Goal: Task Accomplishment & Management: Complete application form

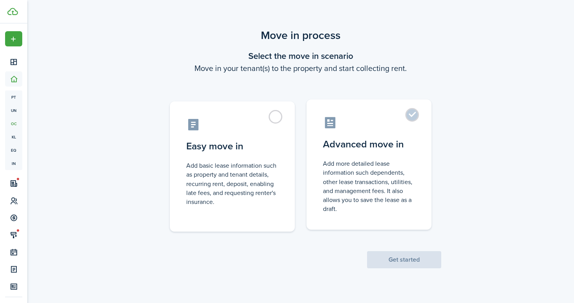
click at [409, 116] on label "Advanced move in Add more detailed lease information such dependents, other lea…" at bounding box center [368, 164] width 125 height 130
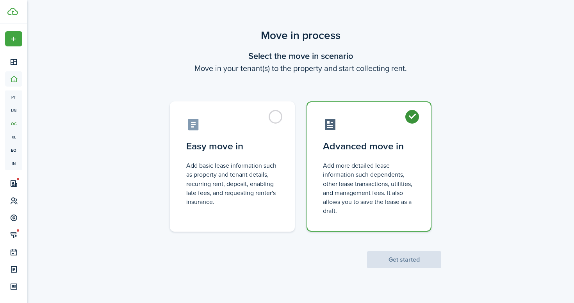
radio input "true"
click at [394, 259] on button "Get started" at bounding box center [404, 259] width 74 height 17
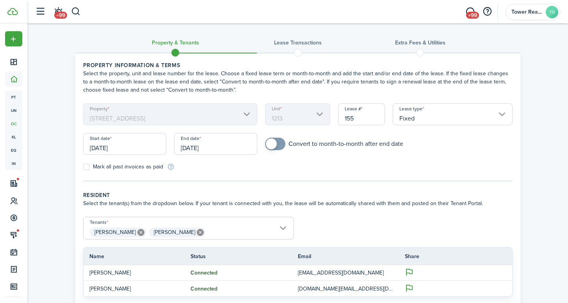
click at [132, 147] on input "[DATE]" at bounding box center [124, 144] width 83 height 22
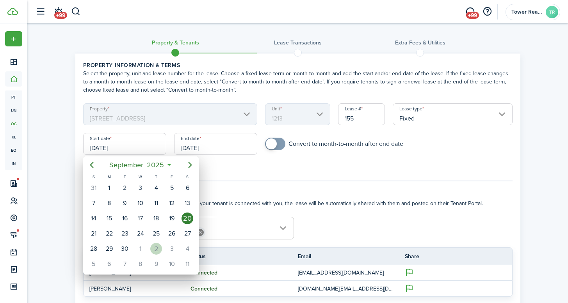
click at [159, 253] on div "2" at bounding box center [156, 249] width 12 height 12
type input "[DATE]"
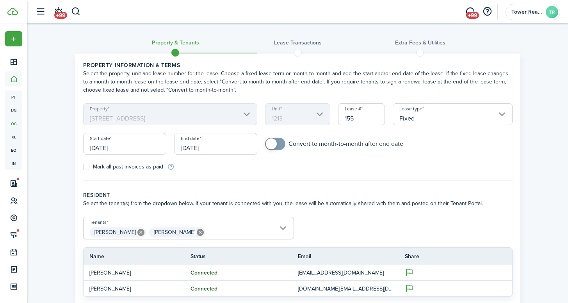
click at [229, 150] on input "[DATE]" at bounding box center [215, 144] width 83 height 22
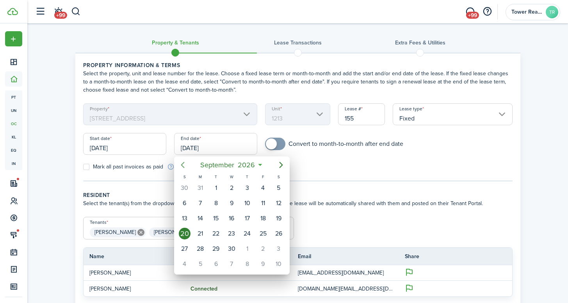
click at [180, 163] on icon "Previous page" at bounding box center [182, 164] width 9 height 9
click at [181, 163] on icon "Previous page" at bounding box center [182, 164] width 9 height 9
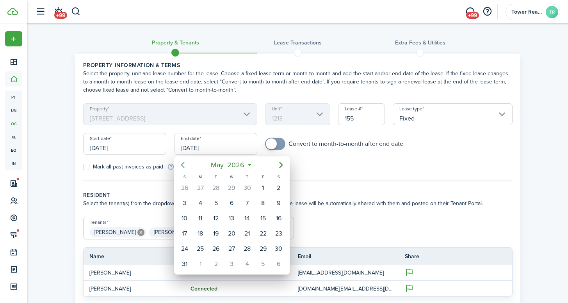
click at [181, 163] on icon "Previous page" at bounding box center [182, 164] width 9 height 9
click at [185, 163] on icon "Previous page" at bounding box center [182, 164] width 9 height 9
click at [234, 201] on div "7" at bounding box center [232, 203] width 12 height 12
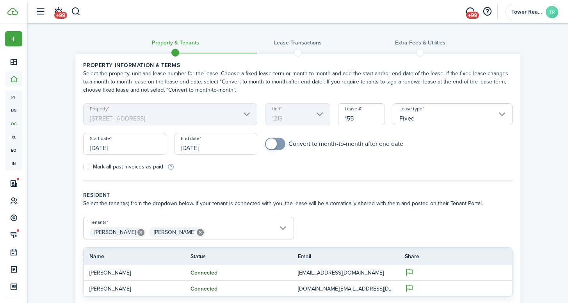
type input "[DATE]"
click at [315, 178] on tc-wizard-step "Property information & terms Select the property, unit and lease number for the…" at bounding box center [297, 121] width 429 height 120
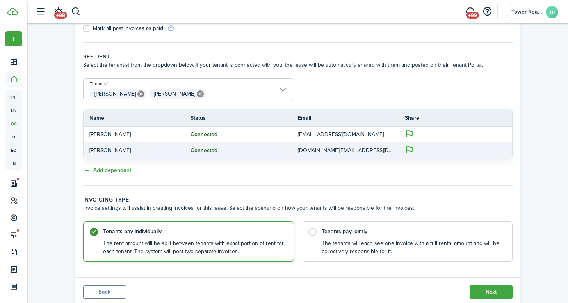
scroll to position [163, 0]
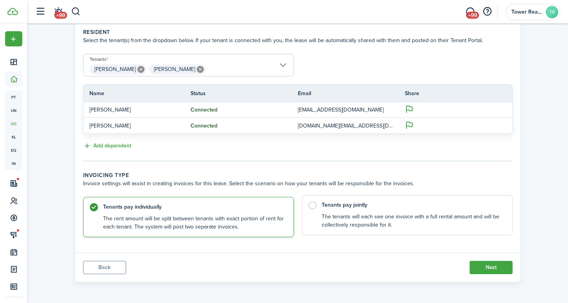
click at [313, 205] on label "Tenants pay jointly The tenants will each see one invoice with a full rental am…" at bounding box center [407, 215] width 211 height 40
radio input "false"
radio input "true"
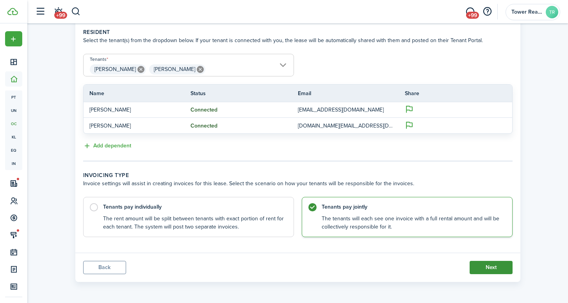
click at [487, 264] on button "Next" at bounding box center [490, 267] width 43 height 13
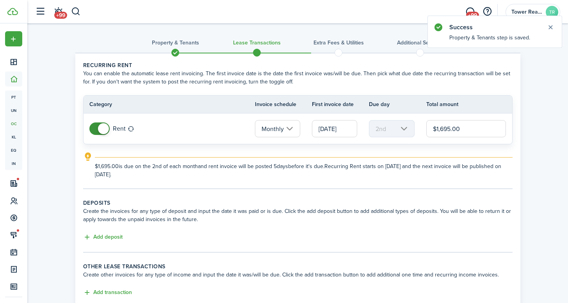
click at [350, 130] on input "[DATE]" at bounding box center [334, 128] width 45 height 17
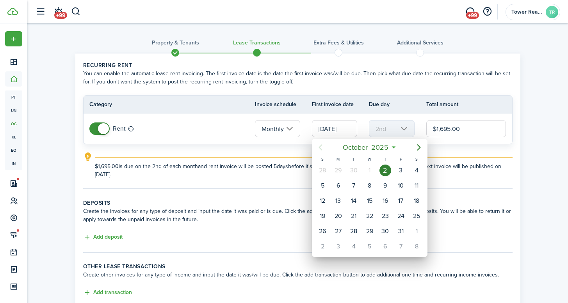
click at [368, 169] on div "1" at bounding box center [370, 171] width 12 height 12
click at [383, 170] on div "2" at bounding box center [385, 171] width 12 height 12
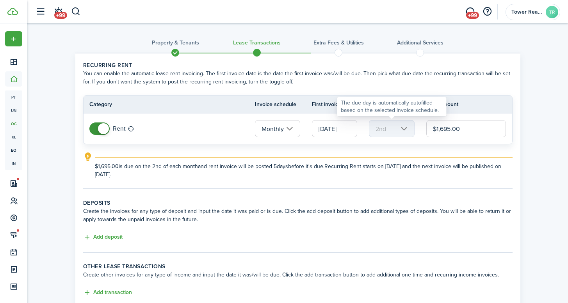
click at [393, 123] on mbsc-scroller "2nd" at bounding box center [391, 128] width 45 height 17
click at [404, 131] on mbsc-scroller "2nd" at bounding box center [391, 128] width 45 height 17
click at [348, 129] on input "[DATE]" at bounding box center [334, 128] width 45 height 17
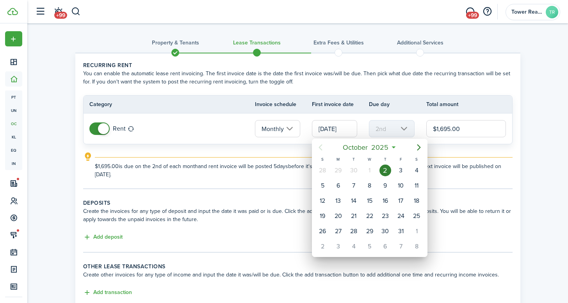
click at [224, 136] on div at bounding box center [284, 152] width 693 height 428
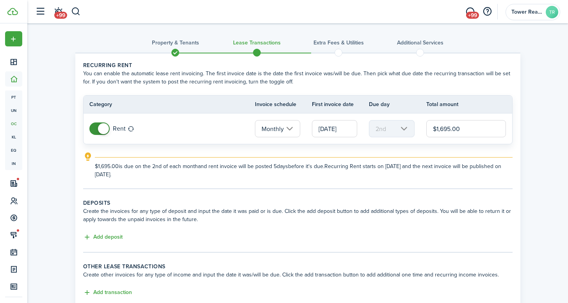
scroll to position [53, 0]
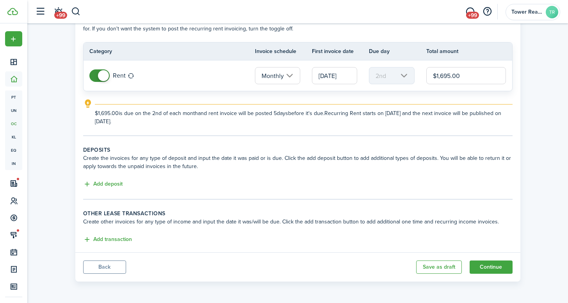
click at [110, 269] on button "Back" at bounding box center [104, 267] width 43 height 13
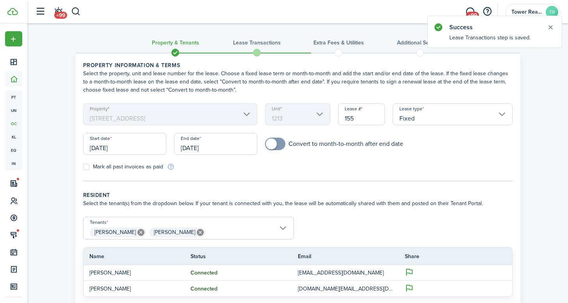
click at [122, 148] on input "[DATE]" at bounding box center [124, 144] width 83 height 22
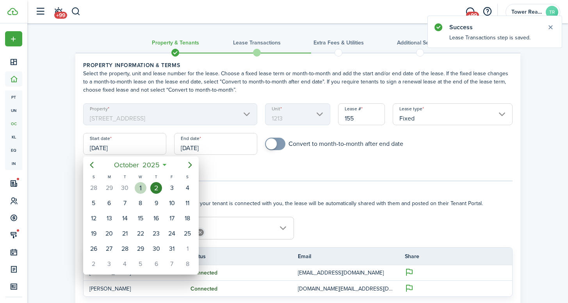
click at [143, 187] on div "1" at bounding box center [141, 188] width 12 height 12
type input "[DATE]"
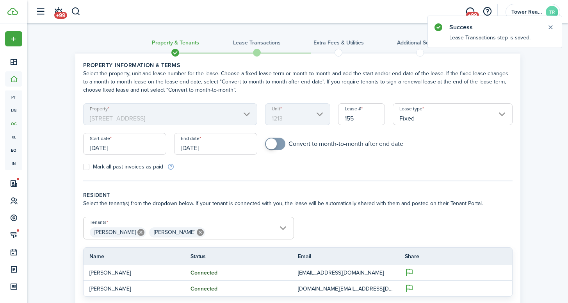
click at [277, 170] on div "Mark all past invoices as paid" at bounding box center [188, 167] width 218 height 8
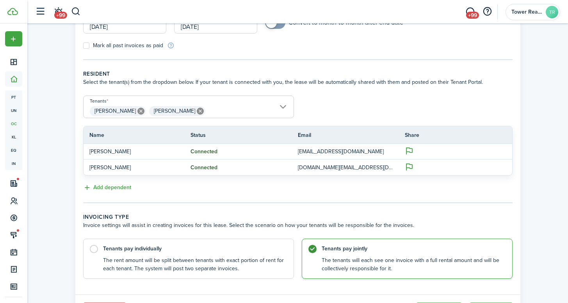
scroll to position [163, 0]
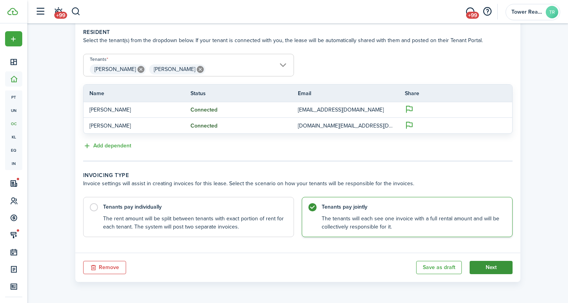
click at [481, 270] on button "Next" at bounding box center [490, 267] width 43 height 13
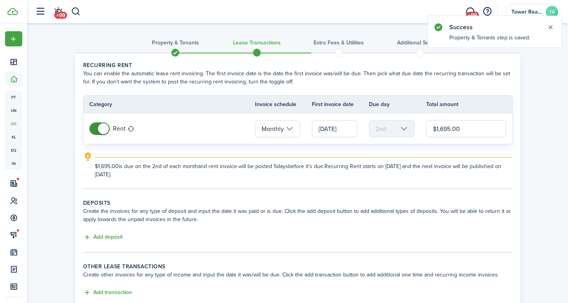
click at [332, 131] on input "[DATE]" at bounding box center [334, 128] width 45 height 17
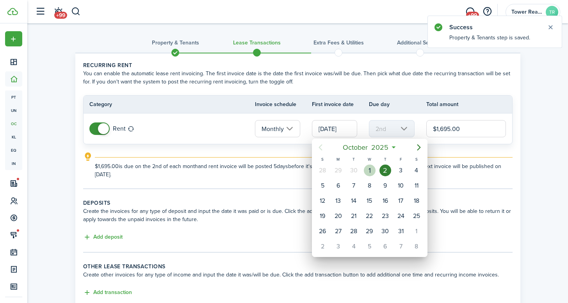
click at [374, 169] on div "1" at bounding box center [370, 171] width 12 height 12
type input "[DATE]"
type input "1st"
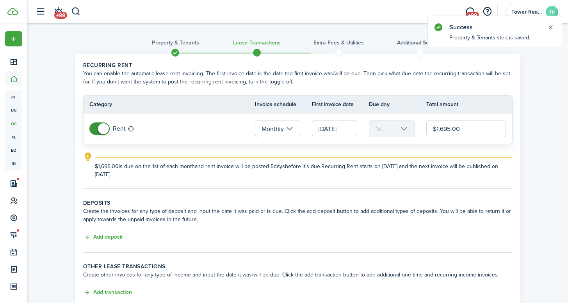
click at [208, 119] on tr "Rent Monthly [DATE] 1st $1,695.00" at bounding box center [297, 129] width 428 height 30
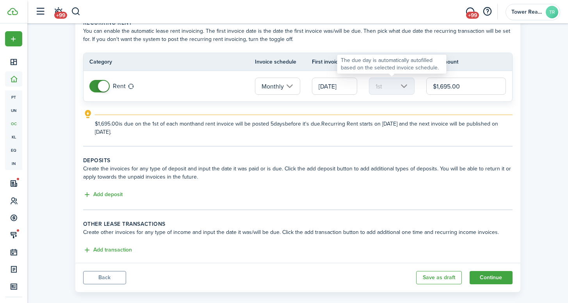
drag, startPoint x: 464, startPoint y: 87, endPoint x: 392, endPoint y: 86, distance: 72.2
click at [392, 86] on tr "Rent Monthly [DATE] 1st $1,695.00" at bounding box center [297, 86] width 428 height 30
type input "$1,800.00"
click at [224, 76] on tr "Rent Monthly [DATE] 1st $1,800.00" at bounding box center [297, 86] width 428 height 30
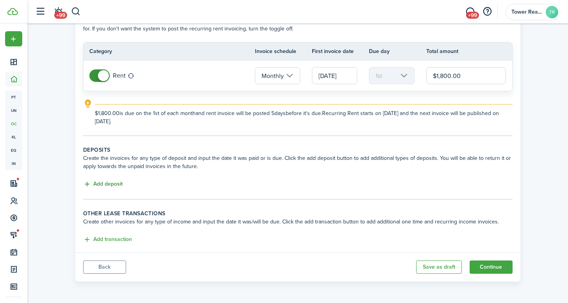
click at [105, 184] on button "Add deposit" at bounding box center [102, 184] width 39 height 9
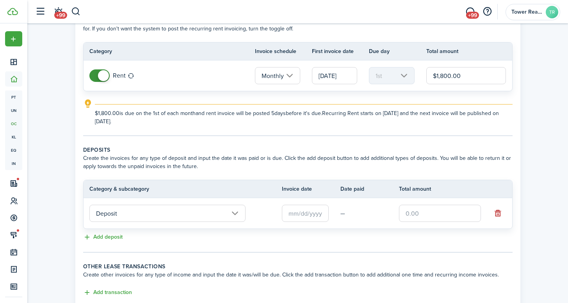
click at [158, 211] on input "Deposit" at bounding box center [167, 213] width 156 height 17
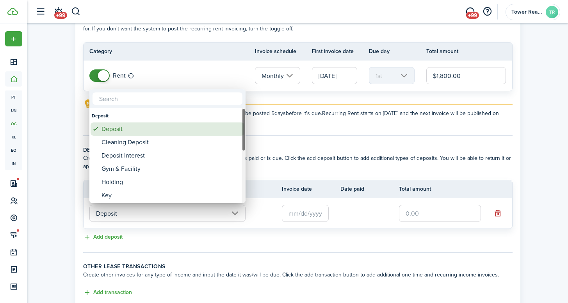
click at [188, 130] on div "Deposit" at bounding box center [170, 129] width 138 height 13
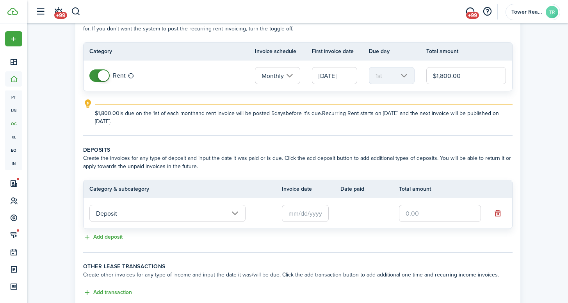
click at [312, 212] on input "text" at bounding box center [305, 213] width 47 height 17
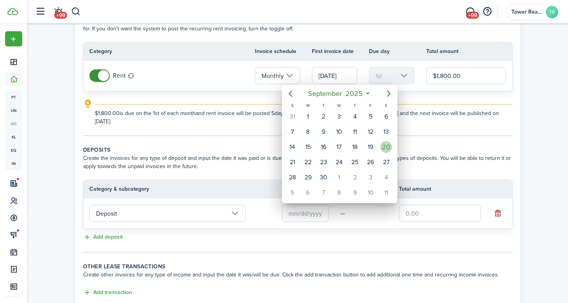
click at [382, 148] on div "20" at bounding box center [386, 147] width 12 height 12
type input "[DATE]"
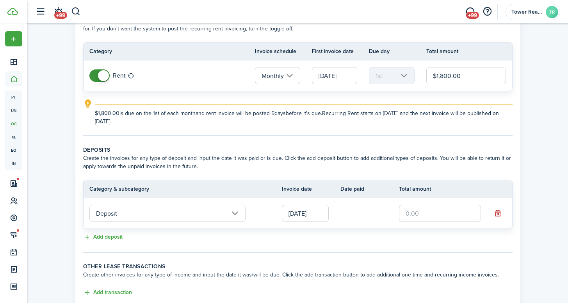
drag, startPoint x: 424, startPoint y: 213, endPoint x: 395, endPoint y: 214, distance: 29.3
click at [395, 214] on tr "Deposit [DATE] —" at bounding box center [297, 213] width 428 height 30
type input "$500.00"
click at [365, 244] on tc-wizard-step "Deposits Create the invoices for any type of deposit and input the date it was …" at bounding box center [297, 199] width 429 height 107
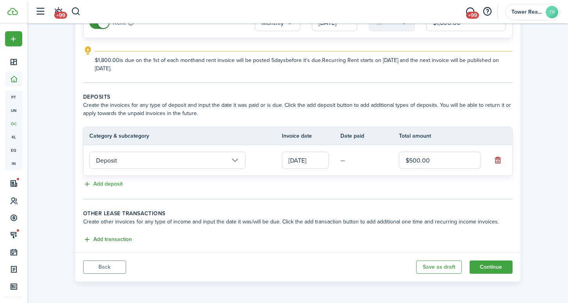
click at [122, 238] on button "Add transaction" at bounding box center [107, 239] width 49 height 9
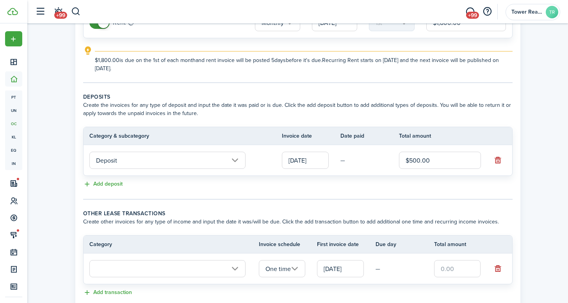
scroll to position [159, 0]
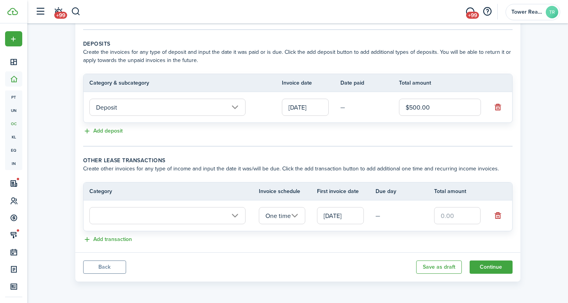
click at [233, 219] on input "text" at bounding box center [167, 215] width 156 height 17
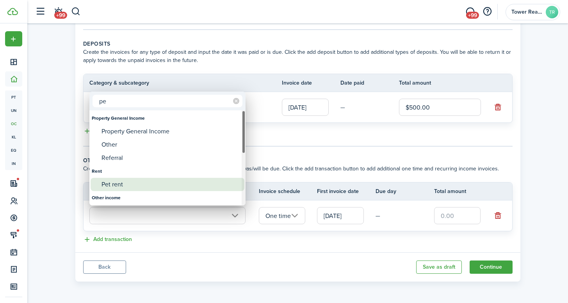
type input "pe"
click at [114, 183] on div "Pet rent" at bounding box center [170, 184] width 138 height 13
type input "Rent / Pet rent"
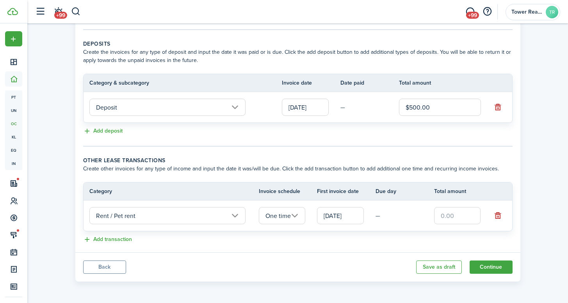
click at [466, 215] on input "text" at bounding box center [457, 215] width 47 height 17
type input "$200.00"
click at [407, 240] on div "Add transaction" at bounding box center [297, 239] width 429 height 9
click at [492, 269] on button "Continue" at bounding box center [490, 267] width 43 height 13
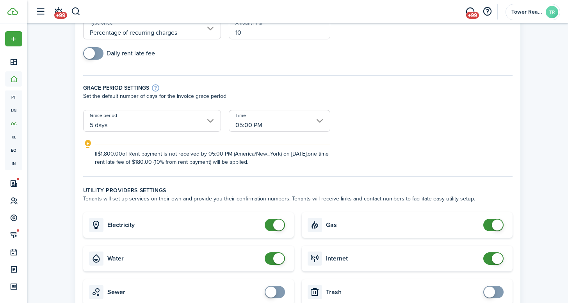
scroll to position [151, 0]
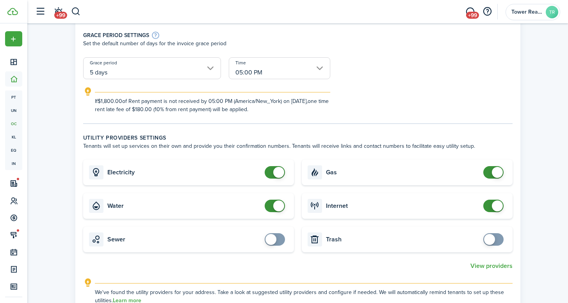
checkbox input "false"
click at [271, 173] on span at bounding box center [275, 172] width 8 height 12
checkbox input "false"
click at [274, 205] on span at bounding box center [278, 206] width 11 height 11
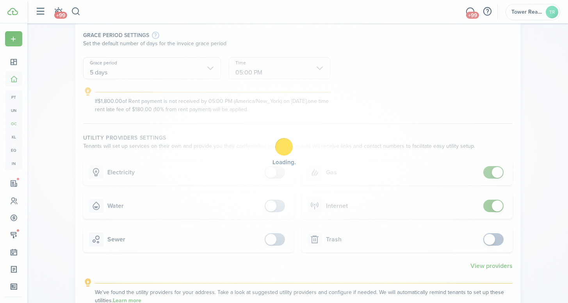
click at [485, 174] on div "Loading" at bounding box center [284, 151] width 568 height 303
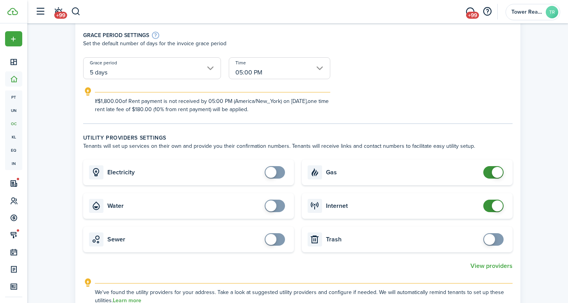
checkbox input "false"
click at [494, 208] on span at bounding box center [497, 206] width 11 height 11
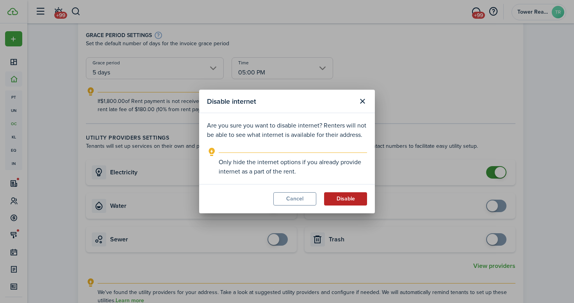
click at [354, 203] on button "Disable" at bounding box center [345, 198] width 43 height 13
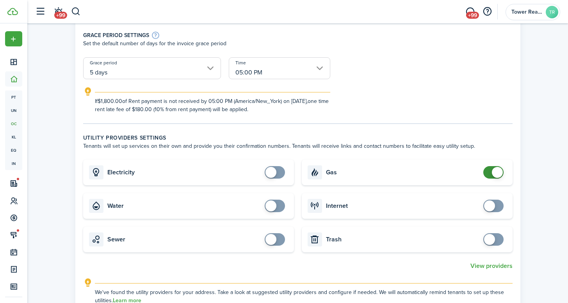
checkbox input "false"
click at [497, 170] on span at bounding box center [497, 172] width 11 height 11
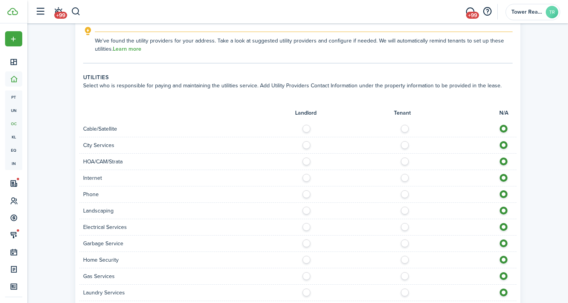
scroll to position [425, 0]
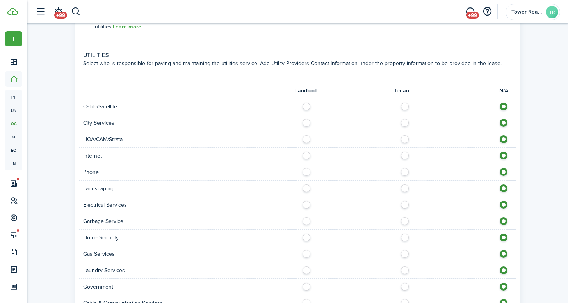
click at [308, 106] on label at bounding box center [309, 105] width 14 height 4
radio input "true"
click at [307, 107] on label at bounding box center [309, 105] width 14 height 4
click at [304, 123] on label at bounding box center [309, 121] width 14 height 4
radio input "true"
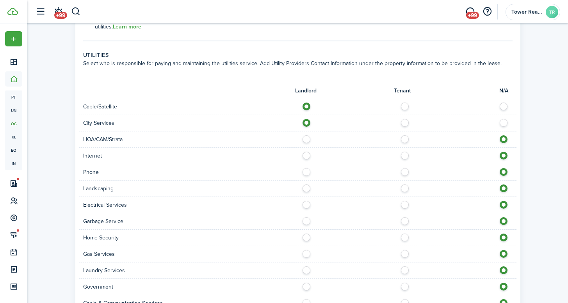
click at [306, 156] on label at bounding box center [309, 154] width 14 height 4
radio input "true"
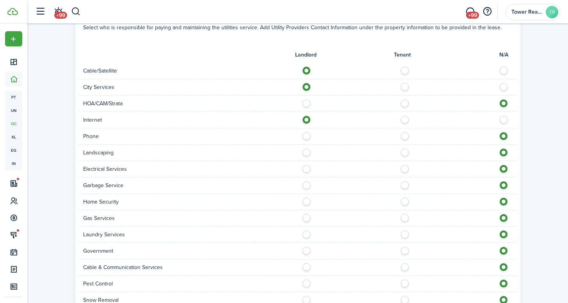
scroll to position [476, 0]
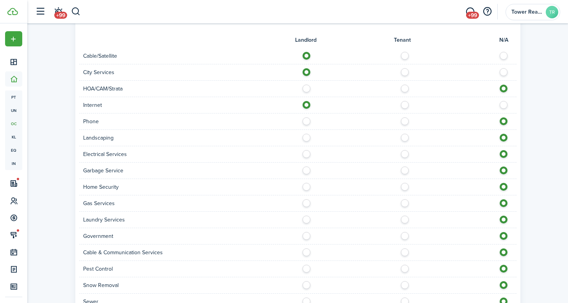
click at [305, 170] on label at bounding box center [309, 169] width 14 height 4
radio input "true"
click at [305, 203] on label at bounding box center [309, 201] width 14 height 4
click at [306, 201] on label at bounding box center [309, 201] width 14 height 4
click at [510, 206] on div at bounding box center [407, 203] width 218 height 8
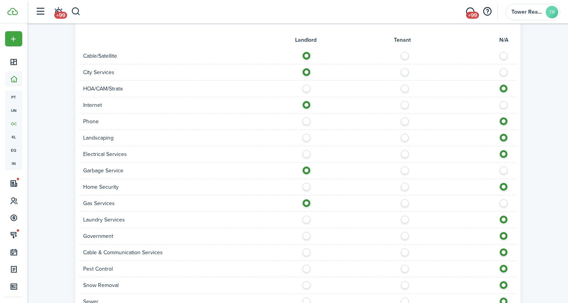
click at [506, 203] on label at bounding box center [506, 201] width 14 height 4
radio input "false"
radio input "true"
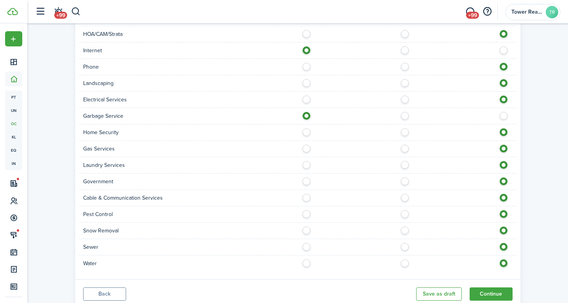
scroll to position [557, 0]
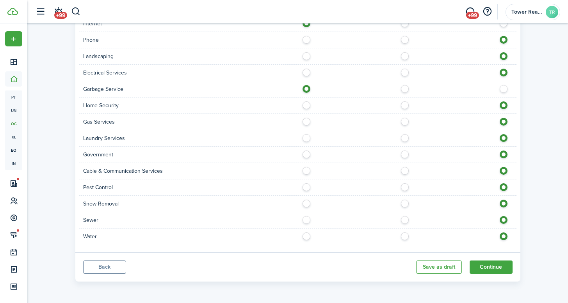
click at [305, 220] on label at bounding box center [309, 218] width 14 height 4
radio input "true"
click at [303, 236] on label at bounding box center [309, 235] width 14 height 4
radio input "true"
click at [487, 266] on button "Continue" at bounding box center [490, 267] width 43 height 13
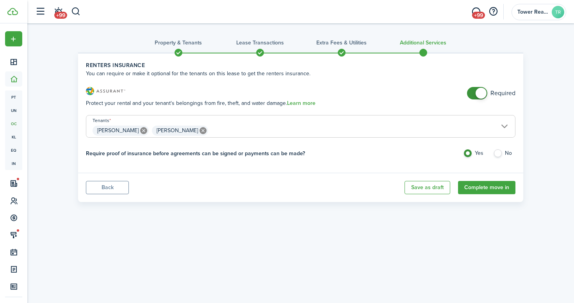
click at [473, 90] on span at bounding box center [477, 93] width 8 height 12
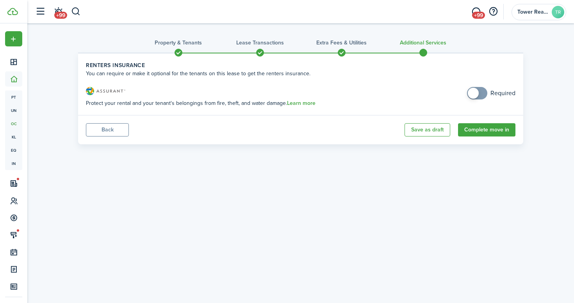
click at [478, 91] on span at bounding box center [477, 93] width 8 height 12
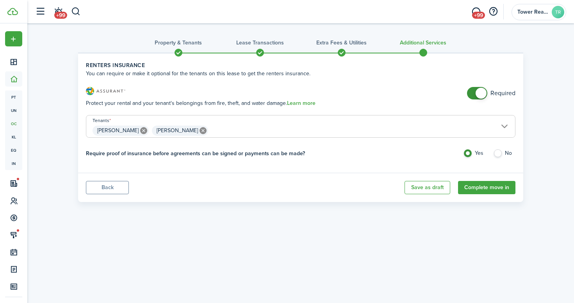
checkbox input "false"
click at [478, 91] on span at bounding box center [480, 93] width 11 height 11
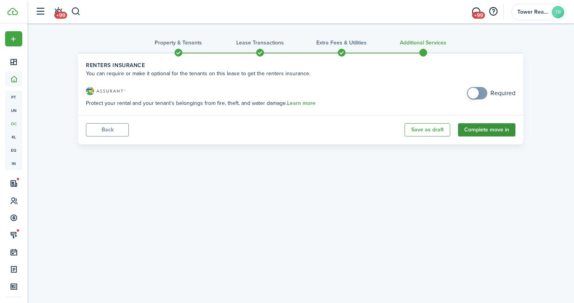
click at [492, 132] on button "Complete move in" at bounding box center [486, 129] width 57 height 13
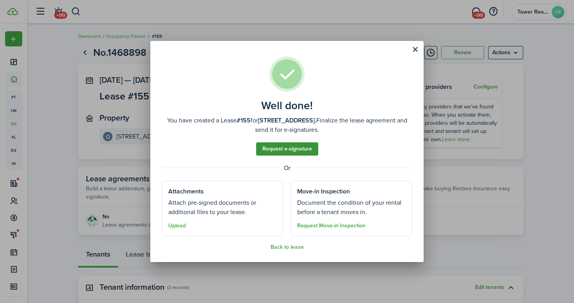
click at [301, 145] on link "Request e-signature" at bounding box center [287, 148] width 62 height 13
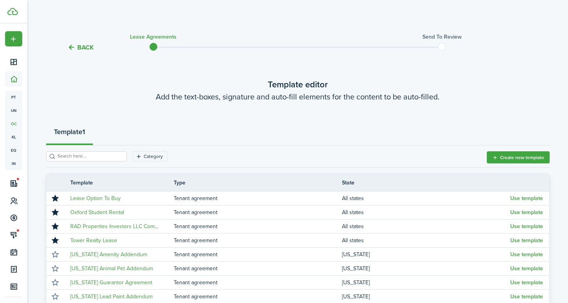
scroll to position [60, 0]
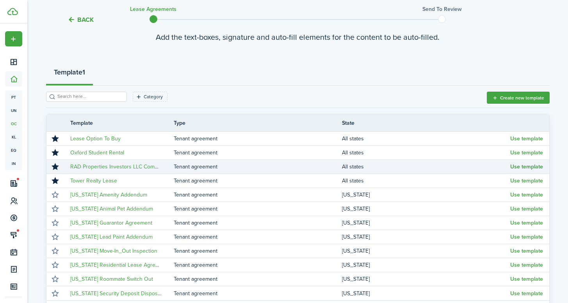
click at [517, 167] on button "Use template" at bounding box center [526, 167] width 33 height 6
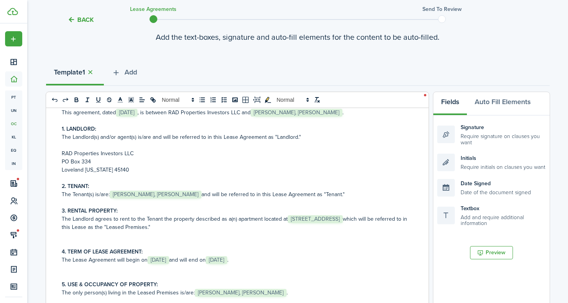
scroll to position [0, 0]
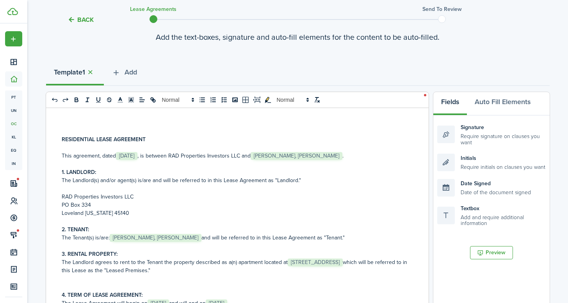
click at [154, 153] on p "This agreement, dated ﻿ [DATE] ﻿, is between RAD Properties Investors LLC and ﻿…" at bounding box center [234, 156] width 345 height 8
click at [153, 154] on p "This agreement, dated ﻿ [DATE] ﻿, is between RAD Properties Investors LLC and ﻿…" at bounding box center [234, 156] width 345 height 8
click at [195, 167] on p at bounding box center [234, 164] width 345 height 8
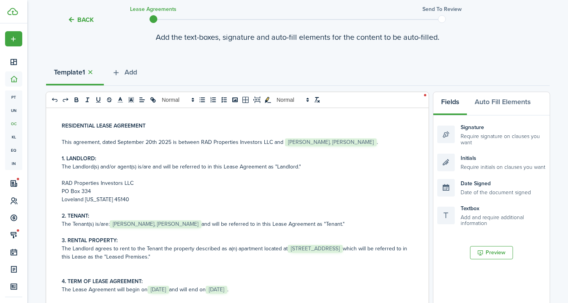
scroll to position [65, 0]
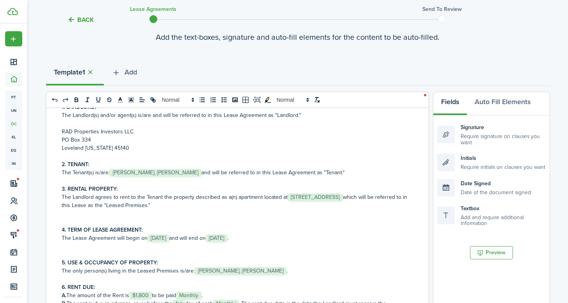
click at [191, 172] on p "The Tenant(s) is/are: ﻿ [PERSON_NAME], [PERSON_NAME] ﻿ and will be referred to …" at bounding box center [234, 173] width 345 height 8
click at [312, 268] on p "The only person(s) living in the Leased Premises is/are: ﻿ [PERSON_NAME], [PERS…" at bounding box center [234, 271] width 345 height 8
click at [391, 193] on p "The Landlord agrees to rent to the Tenant the property described as a(n) apartm…" at bounding box center [234, 201] width 345 height 16
drag, startPoint x: 183, startPoint y: 237, endPoint x: 213, endPoint y: 235, distance: 30.1
click at [183, 237] on p "The Lease Agreement will begin on ﻿ [DATE] ﻿ and will end on ﻿ [DATE] ﻿." at bounding box center [234, 238] width 345 height 8
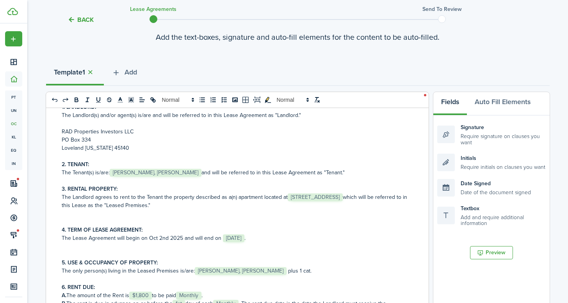
click at [276, 240] on p "The Lease Agreement will begin on ﻿[DATE] and will end on ﻿ [DATE] ﻿." at bounding box center [234, 238] width 345 height 8
click at [295, 254] on p at bounding box center [234, 254] width 345 height 8
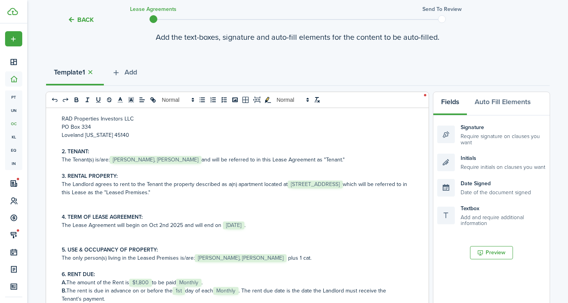
scroll to position [117, 0]
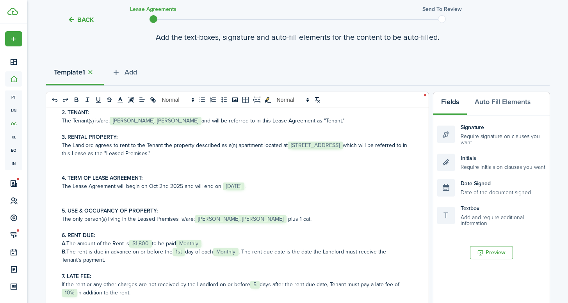
click at [318, 214] on p "5. USE & OCCUPANCY OF PROPERTY:" at bounding box center [234, 211] width 345 height 8
click at [297, 218] on p "The only person(s) living in the Leased Premises is/are: ﻿ [PERSON_NAME], [PERS…" at bounding box center [234, 219] width 345 height 8
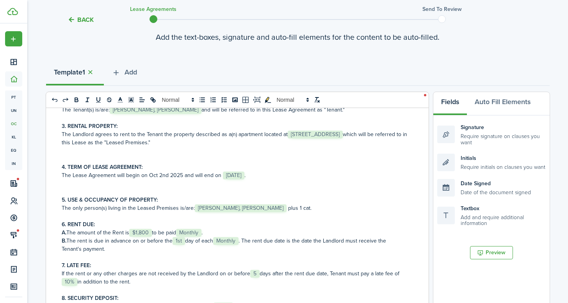
scroll to position [201, 0]
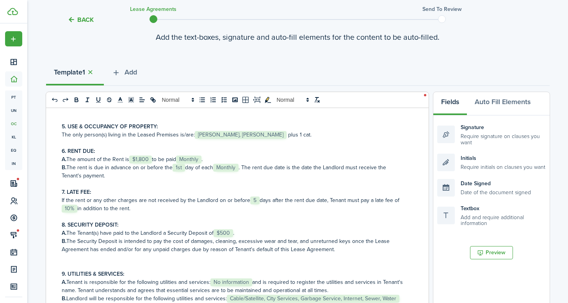
click at [227, 153] on p "6. RENT DUE:" at bounding box center [234, 151] width 345 height 8
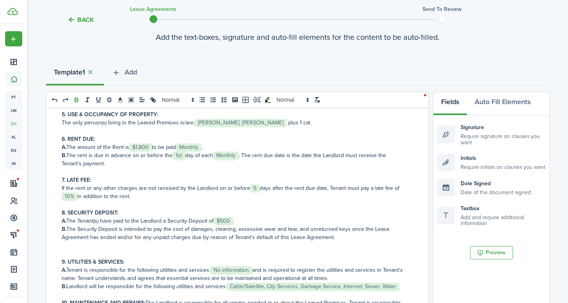
scroll to position [233, 0]
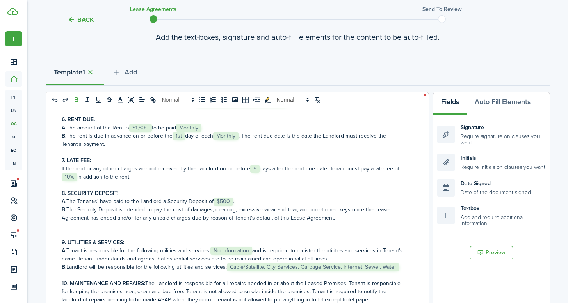
click at [148, 179] on p "If the rent or any other charges are not received by the Landlord on or before …" at bounding box center [234, 173] width 345 height 16
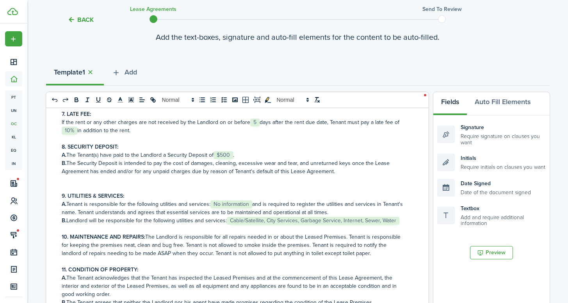
click at [266, 155] on p "A. The Tenant(s) have paid to the Landlord a Security Deposit of ﻿ $500 ﻿." at bounding box center [234, 155] width 345 height 8
click at [254, 202] on p "A. Tenant is responsible for the following utilities and services: ﻿ No informa…" at bounding box center [234, 208] width 345 height 16
click at [282, 178] on p at bounding box center [234, 180] width 345 height 8
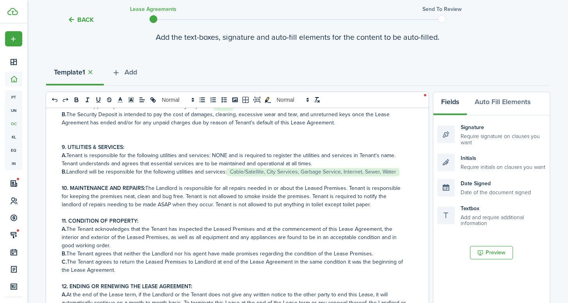
click at [245, 191] on p "10. MAINTENANCE AND REPAIRS: The Landlord is responsible for all repairs needed…" at bounding box center [234, 196] width 345 height 25
click at [212, 184] on p at bounding box center [234, 180] width 345 height 8
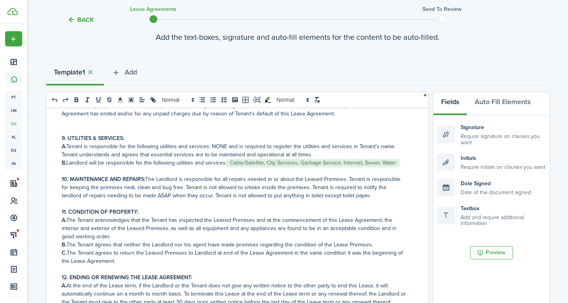
scroll to position [353, 0]
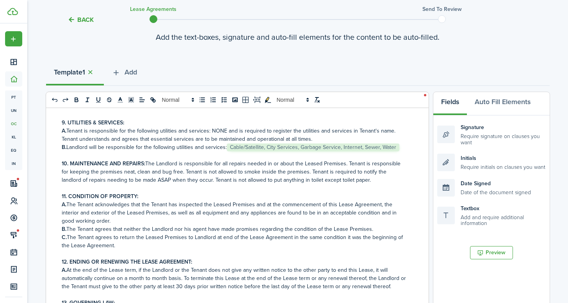
click at [358, 183] on p "10. MAINTENANCE AND REPAIRS: The Landlord is responsible for all repairs needed…" at bounding box center [234, 172] width 345 height 25
drag, startPoint x: 215, startPoint y: 180, endPoint x: 365, endPoint y: 181, distance: 150.6
click at [365, 181] on p "10. MAINTENANCE AND REPAIRS: The Landlord is responsible for all repairs needed…" at bounding box center [234, 172] width 345 height 25
click at [225, 177] on p "10. MAINTENANCE AND REPAIRS: The Landlord is responsible for all repairs needed…" at bounding box center [234, 172] width 345 height 25
drag, startPoint x: 214, startPoint y: 180, endPoint x: 365, endPoint y: 180, distance: 151.4
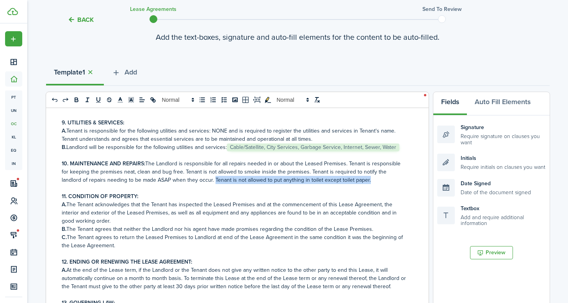
click at [365, 180] on p "10. MAINTENANCE AND REPAIRS: The Landlord is responsible for all repairs needed…" at bounding box center [234, 172] width 345 height 25
click at [75, 100] on icon "bold" at bounding box center [76, 101] width 3 height 2
click at [245, 208] on p "A. The Tenant acknowledges that the Tenant has inspected the Leased Premises an…" at bounding box center [234, 213] width 345 height 25
click at [133, 170] on p "10. MAINTENANCE AND REPAIRS: The Landlord is responsible for all repairs needed…" at bounding box center [234, 172] width 345 height 25
click at [193, 170] on p "10. MAINTENANCE AND REPAIRS: The Landlord is responsible for all repairs needed…" at bounding box center [234, 172] width 345 height 25
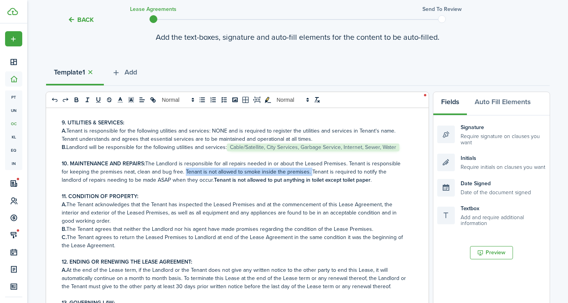
drag, startPoint x: 183, startPoint y: 170, endPoint x: 306, endPoint y: 172, distance: 122.5
click at [306, 172] on p "10. MAINTENANCE AND REPAIRS: The Landlord is responsible for all repairs needed…" at bounding box center [234, 172] width 345 height 25
click at [79, 100] on icon "bold" at bounding box center [76, 99] width 7 height 7
click at [305, 200] on p "11. CONDITION OF PROPERTY:" at bounding box center [234, 196] width 345 height 8
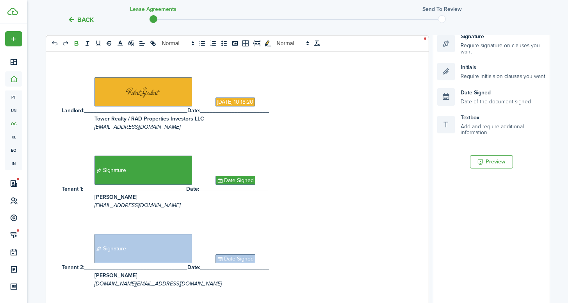
scroll to position [304, 0]
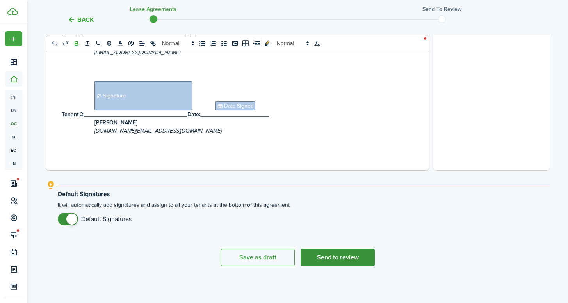
click at [347, 258] on button "Send to review" at bounding box center [337, 257] width 74 height 17
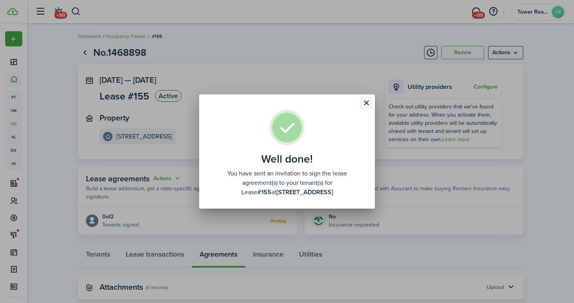
click at [365, 101] on button "Close modal" at bounding box center [365, 102] width 13 height 13
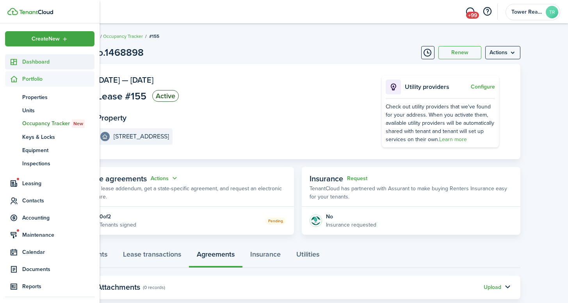
click at [36, 61] on span "Dashboard" at bounding box center [58, 62] width 72 height 8
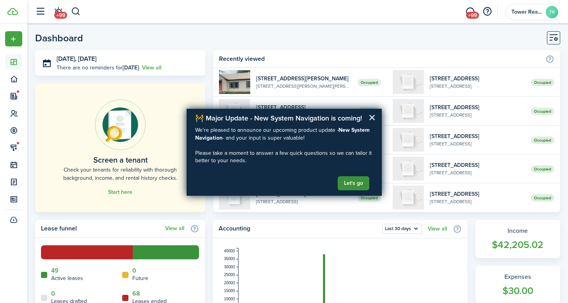
click at [355, 184] on button "Let's go" at bounding box center [353, 183] width 32 height 14
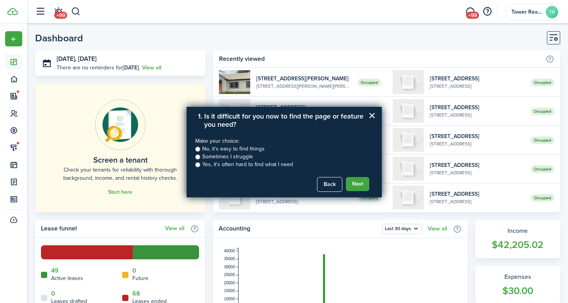
click at [199, 149] on input "No, it’s easy to find things" at bounding box center [197, 149] width 5 height 5
radio input "true"
click at [357, 182] on button "Next" at bounding box center [357, 184] width 23 height 14
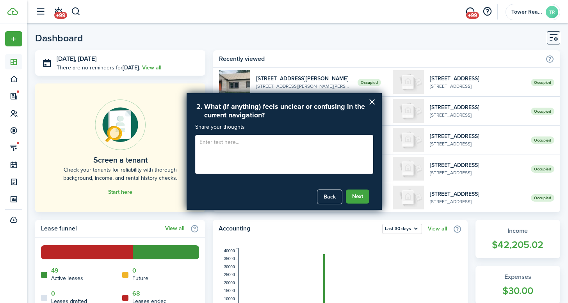
click at [282, 147] on textarea at bounding box center [284, 154] width 178 height 39
click at [350, 195] on button "Next" at bounding box center [357, 197] width 23 height 14
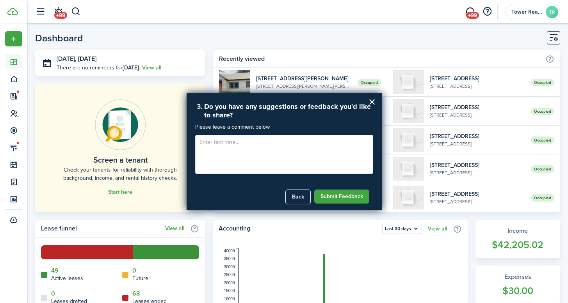
click at [302, 148] on textarea at bounding box center [284, 154] width 178 height 39
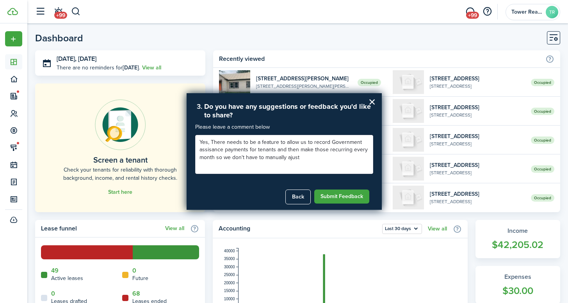
type textarea "Yes, There needs to be a feature to allow us to record Government assisance pay…"
click at [347, 194] on button "Submit Feedback" at bounding box center [341, 197] width 55 height 14
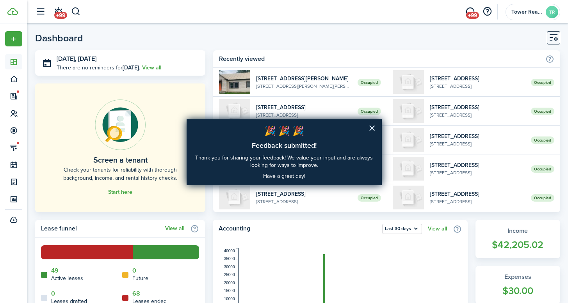
click at [372, 131] on button "×" at bounding box center [371, 128] width 7 height 12
